Goal: Task Accomplishment & Management: Use online tool/utility

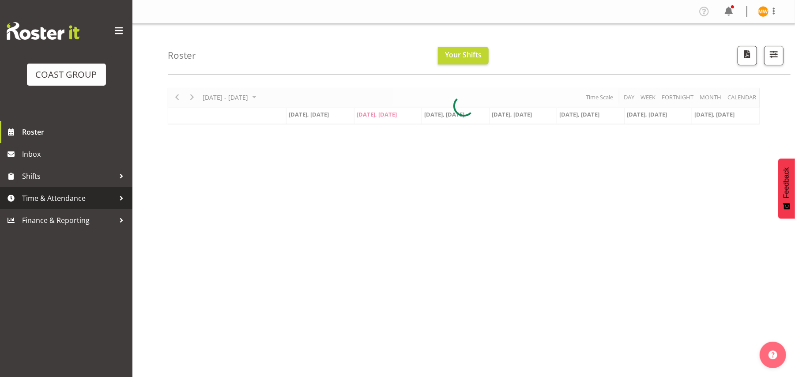
click at [112, 207] on link "Time & Attendance" at bounding box center [66, 198] width 132 height 22
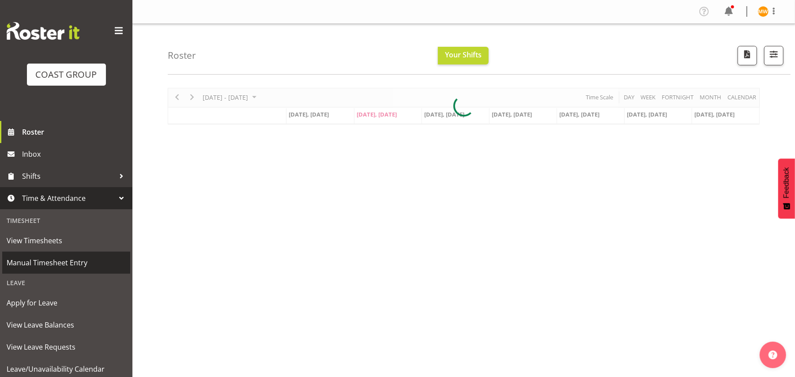
click at [79, 271] on link "Manual Timesheet Entry" at bounding box center [66, 262] width 128 height 22
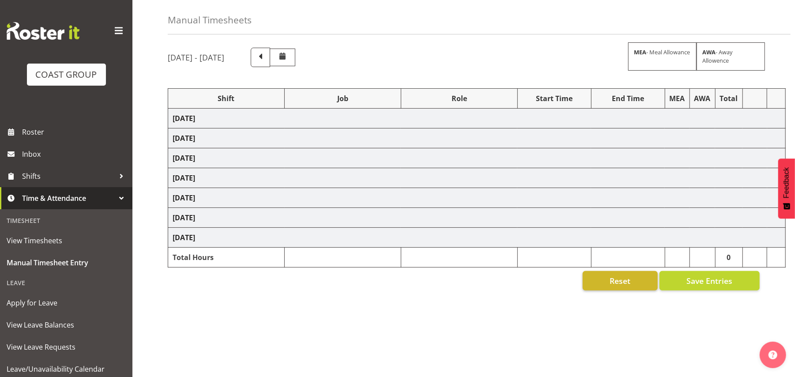
scroll to position [57, 0]
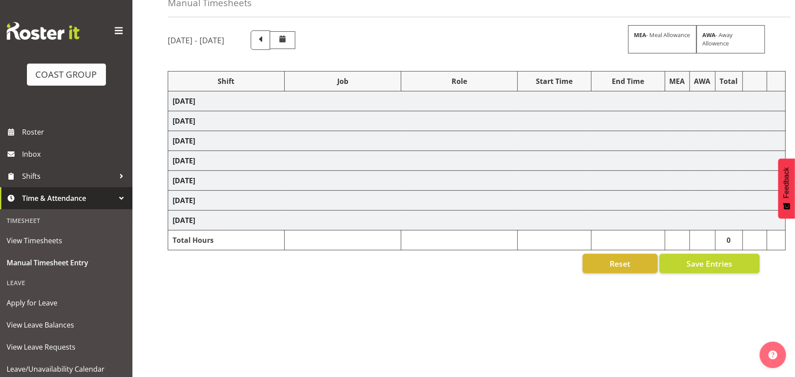
select select "80726"
select select "69"
select select "80727"
select select "9699"
select select "80728"
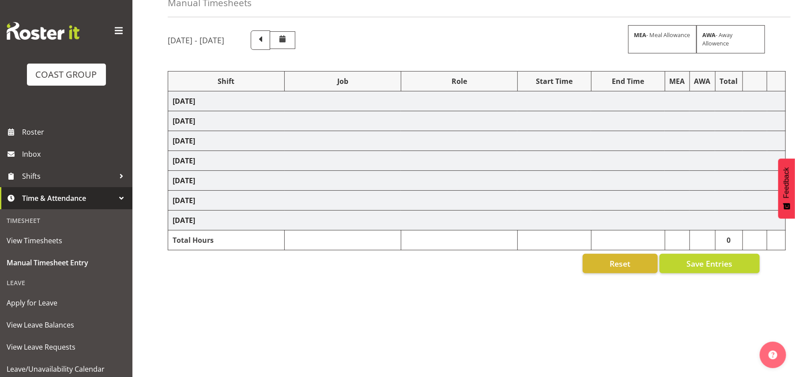
select select "69"
select select "80729"
select select "69"
select select "80730"
select select "10476"
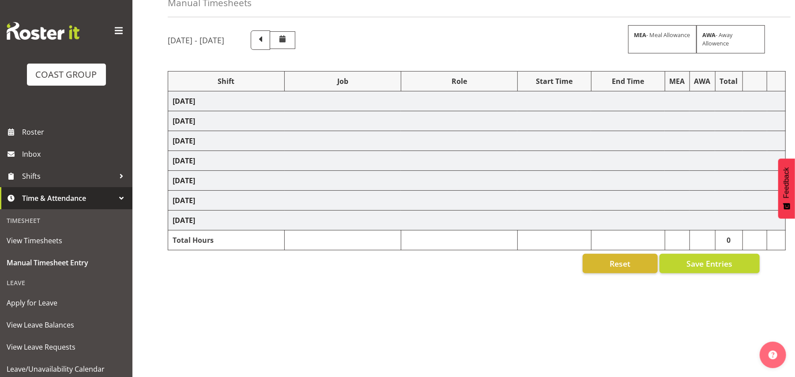
select select "80731"
select select "69"
select select "80733"
select select "10395"
select select "80735"
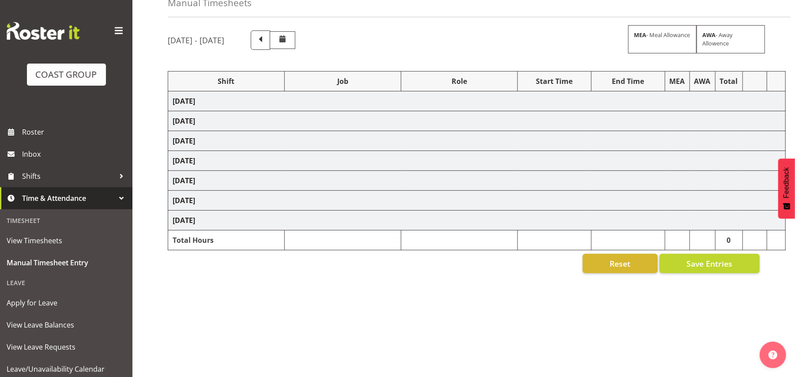
select select "9299"
select select "80739"
select select "9299"
select select "80741"
select select "69"
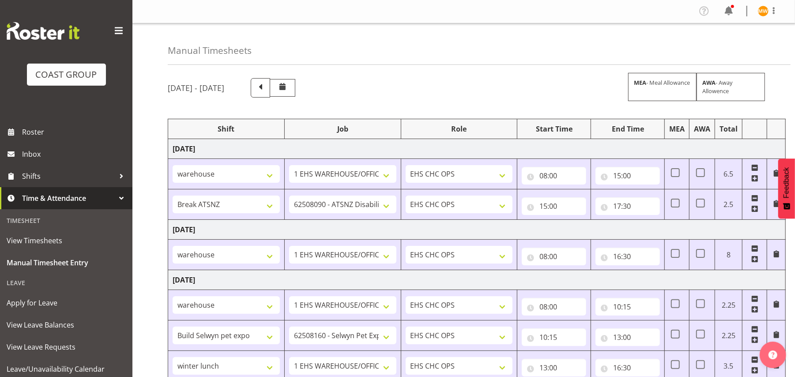
scroll to position [0, 0]
click at [760, 4] on div "Profile Log Out" at bounding box center [741, 11] width 89 height 15
click at [767, 18] on div "Profile Log Out" at bounding box center [741, 11] width 89 height 15
click at [767, 10] on img at bounding box center [762, 11] width 11 height 11
click at [754, 55] on div "Profile Log Out" at bounding box center [736, 38] width 85 height 39
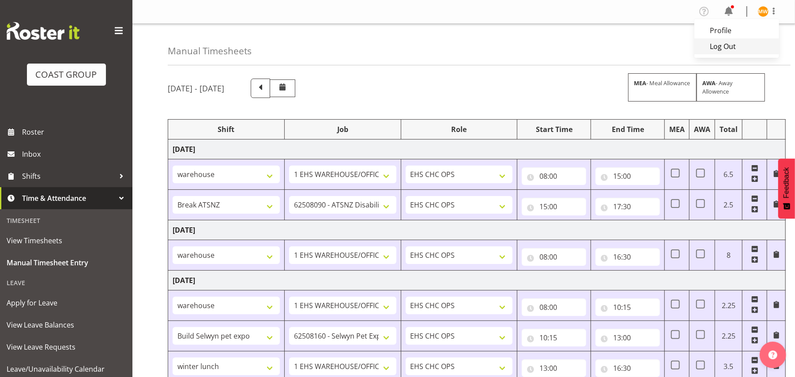
click at [717, 45] on link "Log Out" at bounding box center [736, 46] width 85 height 16
